Goal: Information Seeking & Learning: Learn about a topic

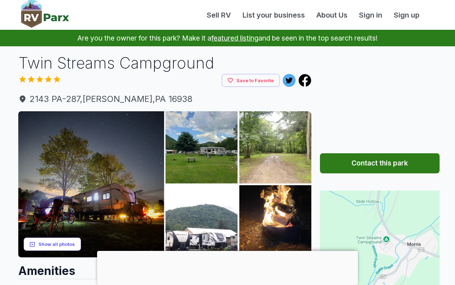
click at [51, 246] on button "Show all photos" at bounding box center [52, 243] width 57 height 13
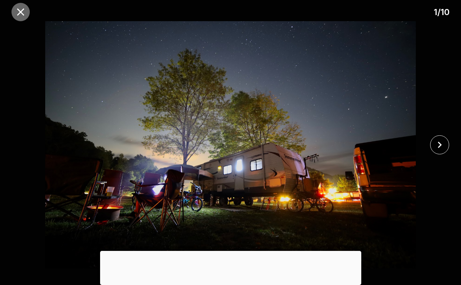
click at [24, 12] on icon "close" at bounding box center [20, 12] width 13 height 13
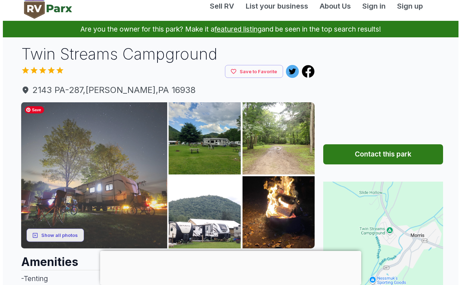
scroll to position [14, 0]
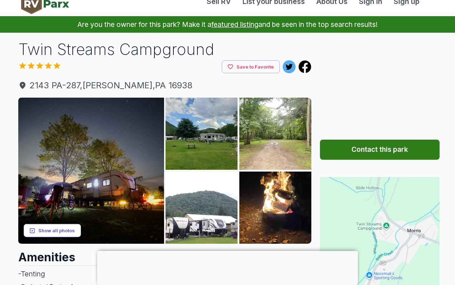
click at [48, 233] on button "Show all photos" at bounding box center [52, 230] width 57 height 13
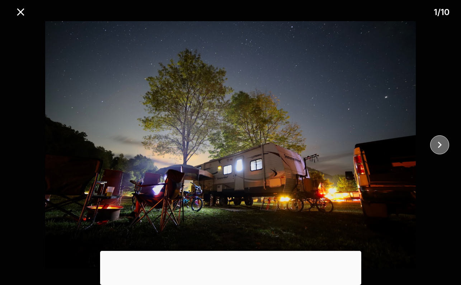
click at [433, 146] on icon "close" at bounding box center [439, 144] width 13 height 13
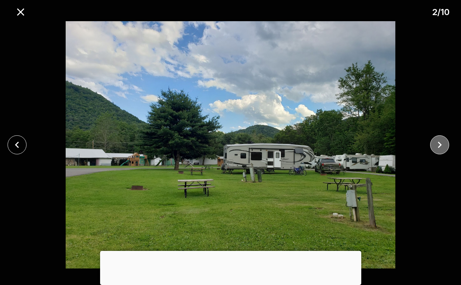
click at [433, 146] on icon "close" at bounding box center [439, 144] width 13 height 13
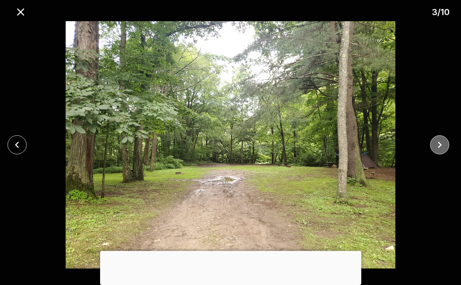
click at [433, 146] on icon "close" at bounding box center [439, 144] width 13 height 13
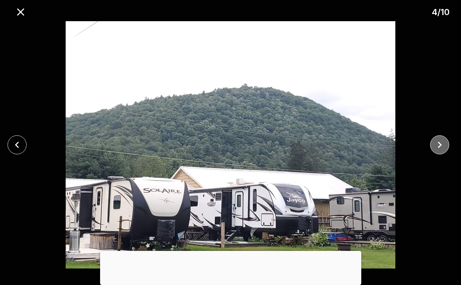
click at [433, 146] on icon "close" at bounding box center [439, 144] width 13 height 13
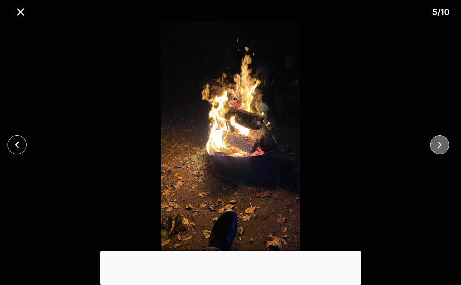
click at [433, 146] on icon "close" at bounding box center [439, 144] width 13 height 13
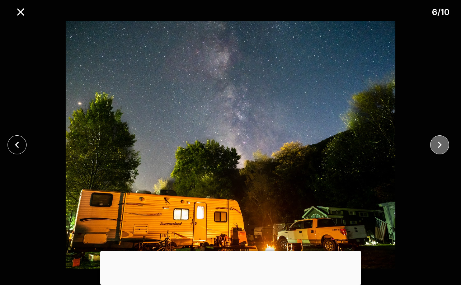
click at [434, 144] on icon "close" at bounding box center [439, 144] width 13 height 13
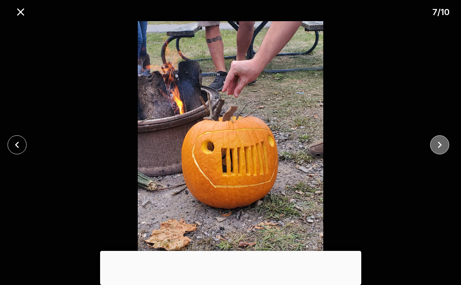
click at [434, 144] on icon "close" at bounding box center [439, 144] width 13 height 13
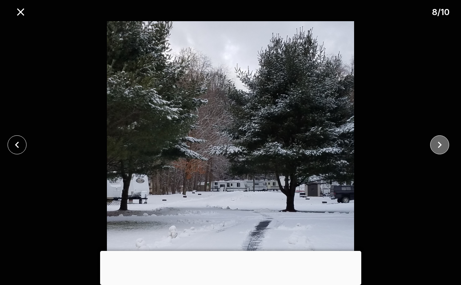
click at [434, 144] on icon "close" at bounding box center [439, 144] width 13 height 13
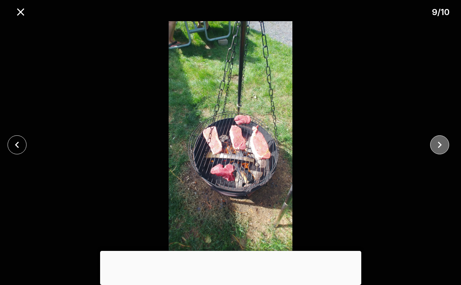
click at [434, 144] on icon "close" at bounding box center [439, 144] width 13 height 13
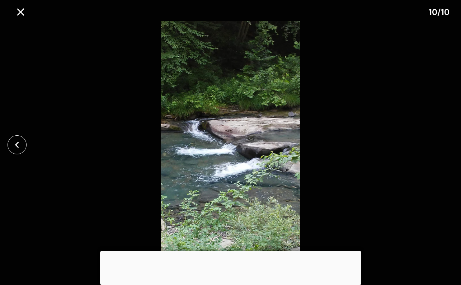
click at [434, 144] on div at bounding box center [230, 144] width 461 height 247
click at [17, 7] on icon "close" at bounding box center [20, 12] width 13 height 13
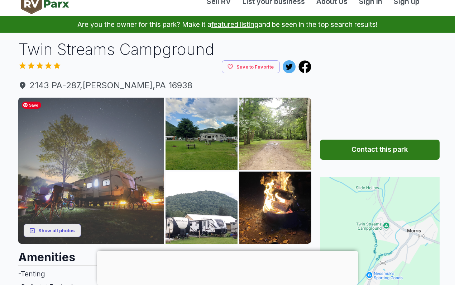
click at [85, 198] on img at bounding box center [91, 170] width 146 height 146
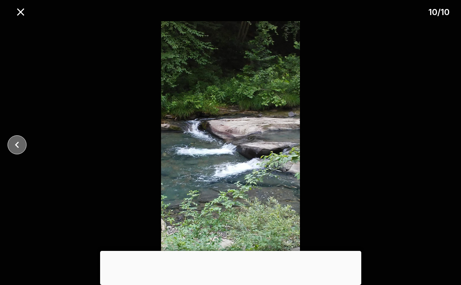
click at [14, 141] on icon "close" at bounding box center [17, 144] width 13 height 13
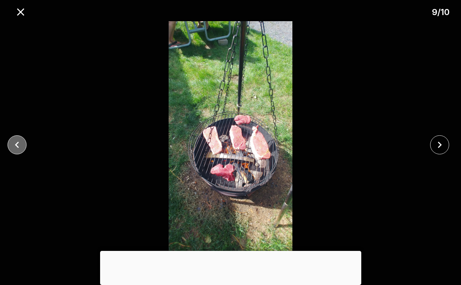
click at [14, 141] on icon "close" at bounding box center [17, 144] width 13 height 13
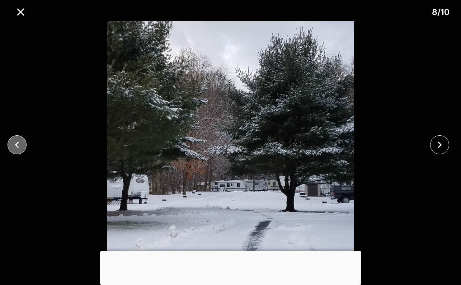
click at [14, 141] on icon "close" at bounding box center [17, 144] width 13 height 13
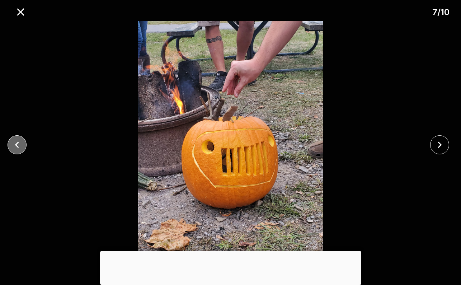
click at [14, 141] on icon "close" at bounding box center [17, 144] width 13 height 13
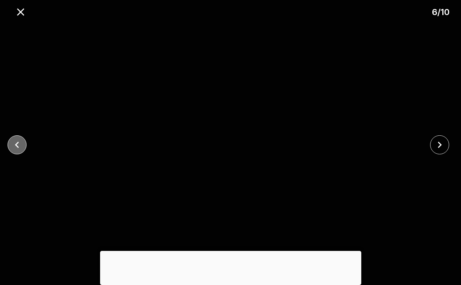
click at [14, 141] on icon "close" at bounding box center [17, 144] width 13 height 13
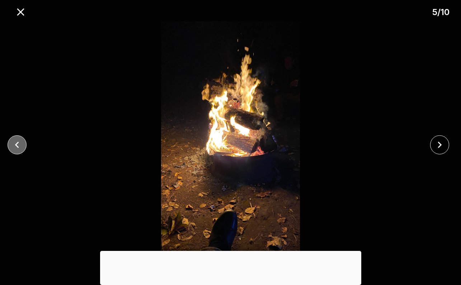
click at [14, 141] on icon "close" at bounding box center [17, 144] width 13 height 13
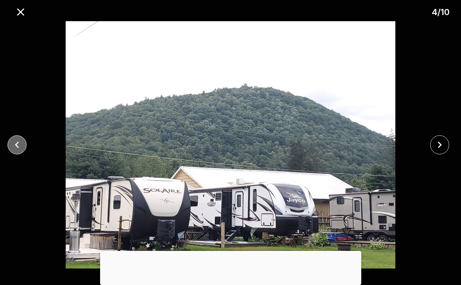
click at [14, 141] on icon "close" at bounding box center [17, 144] width 13 height 13
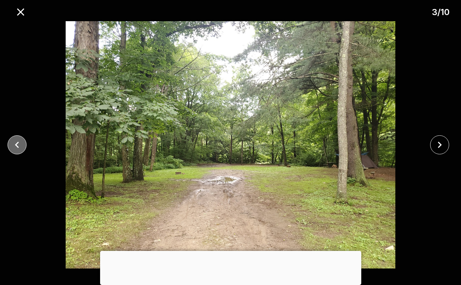
click at [14, 141] on icon "close" at bounding box center [17, 144] width 13 height 13
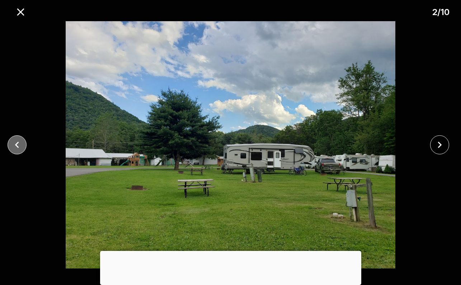
click at [14, 141] on icon "close" at bounding box center [17, 144] width 13 height 13
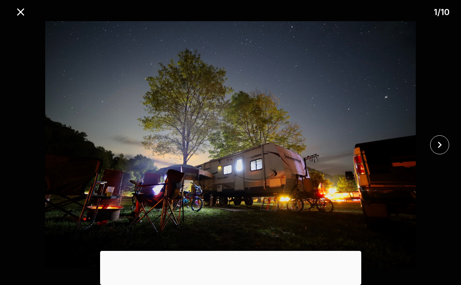
drag, startPoint x: 197, startPoint y: 132, endPoint x: 18, endPoint y: 110, distance: 180.6
click at [0, 0] on div "1 / 10" at bounding box center [230, 142] width 461 height 285
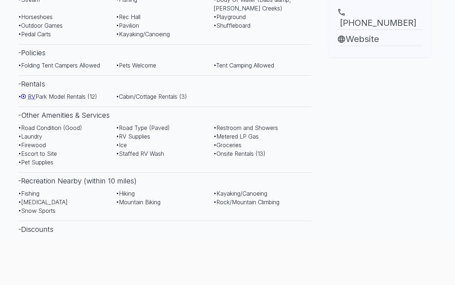
scroll to position [252, 0]
